Goal: Transaction & Acquisition: Register for event/course

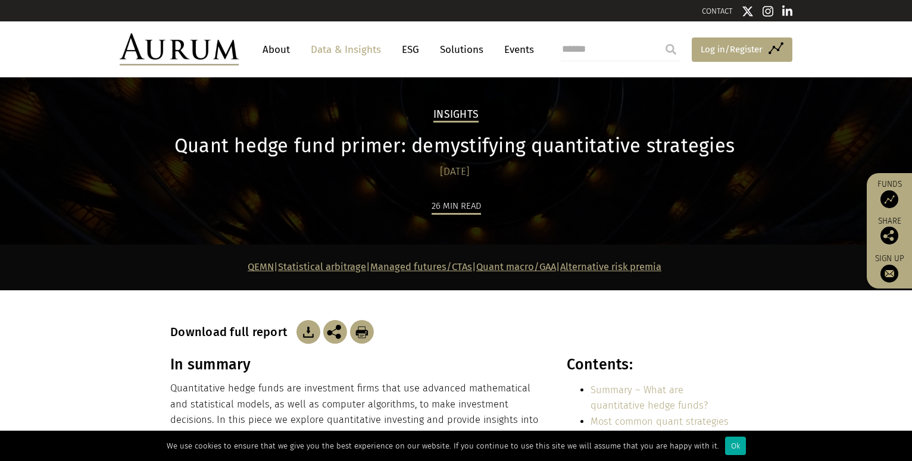
click at [757, 43] on span "Log in/Register" at bounding box center [731, 49] width 62 height 14
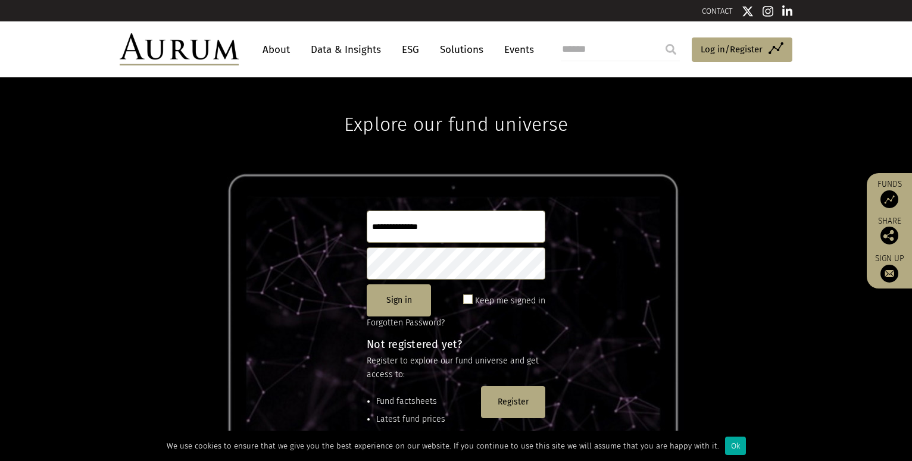
click at [456, 43] on link "Solutions" at bounding box center [461, 50] width 55 height 22
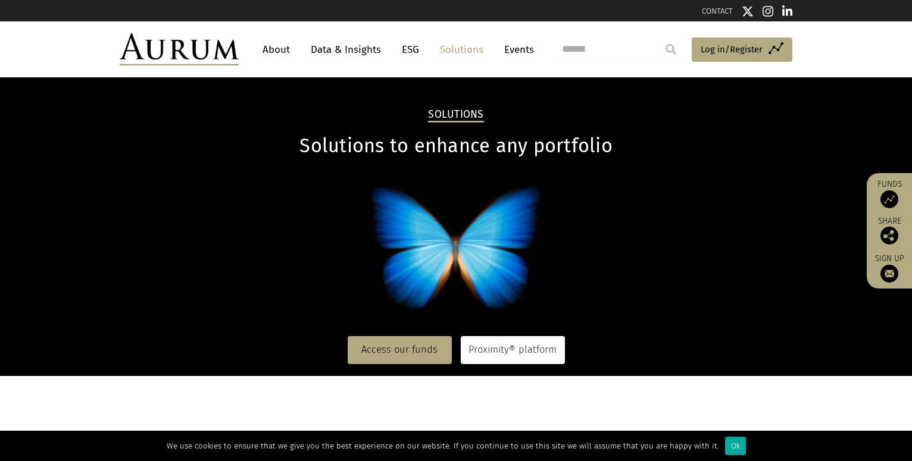
click at [495, 351] on link "Proximity® platform" at bounding box center [513, 349] width 104 height 27
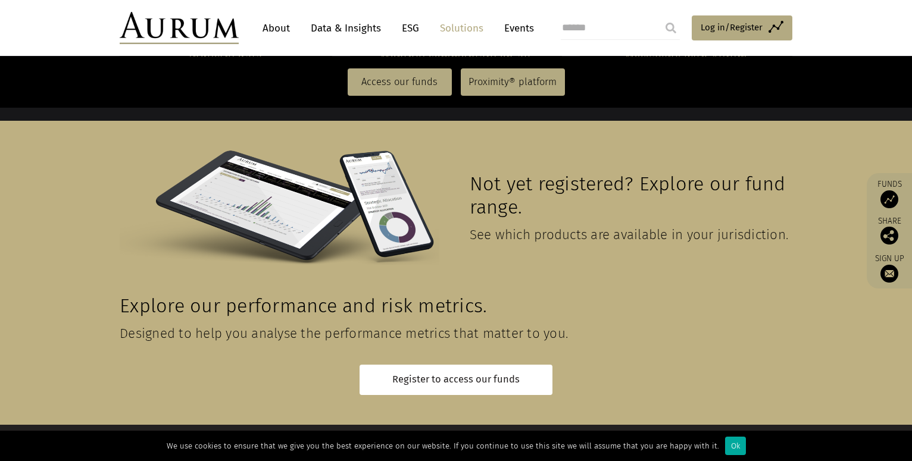
scroll to position [2694, 0]
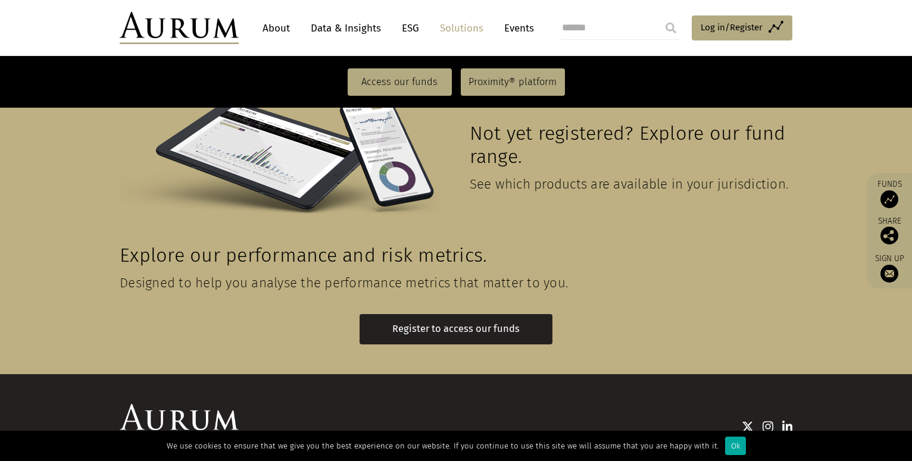
click at [428, 314] on link "Register to access our funds" at bounding box center [455, 329] width 193 height 30
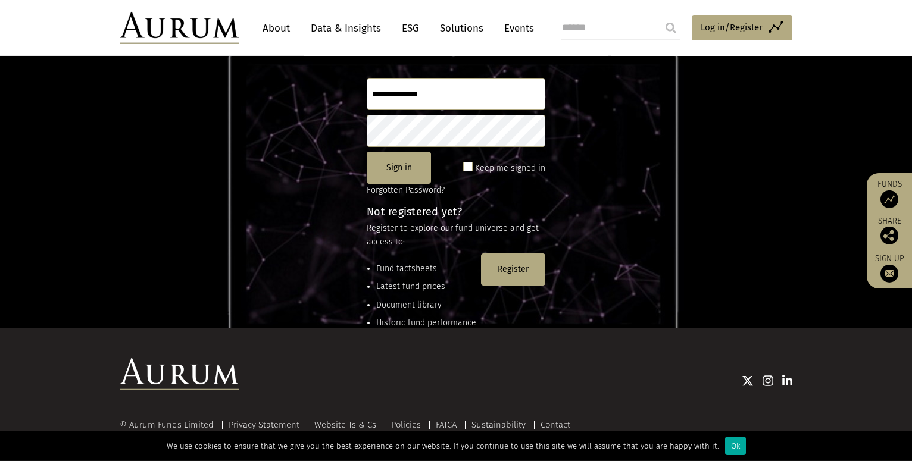
scroll to position [158, 0]
